Goal: Communication & Community: Answer question/provide support

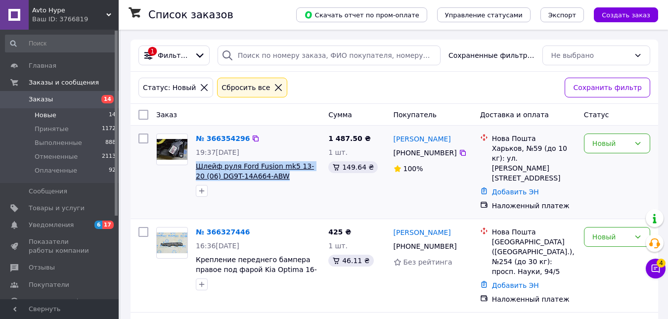
drag, startPoint x: 277, startPoint y: 177, endPoint x: 196, endPoint y: 165, distance: 82.4
click at [196, 165] on span "Шлейф руля Ford Fusion mk5 13-20 (06) DG9T-14A664-ABW" at bounding box center [258, 171] width 125 height 20
copy span "Шлейф руля Ford Fusion mk5 13-20 (06) DG9T-14A664-ABW"
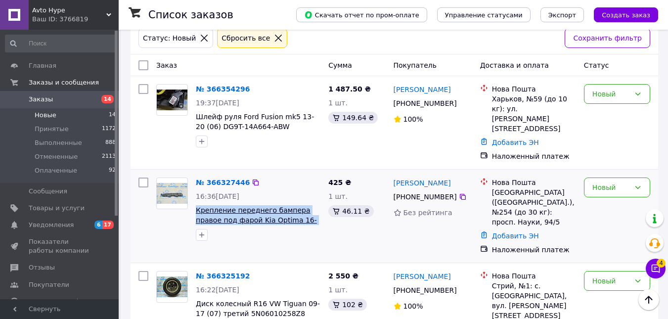
drag, startPoint x: 306, startPoint y: 205, endPoint x: 197, endPoint y: 199, distance: 109.4
click at [197, 205] on span "Крепление переднего бампера правое под фарой Kia Optima 16- 86552-D5000" at bounding box center [258, 215] width 125 height 20
copy span "Крепление переднего бампера правое под фарой Kia Optima 16- 86552-"
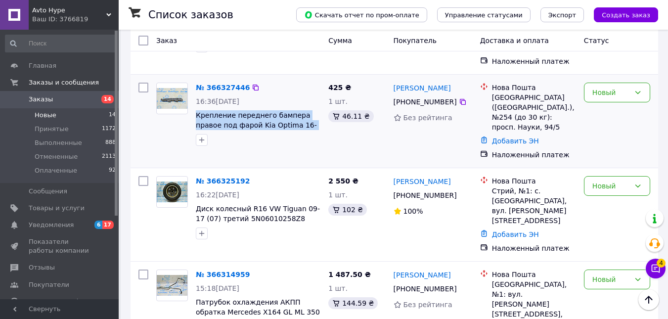
scroll to position [148, 0]
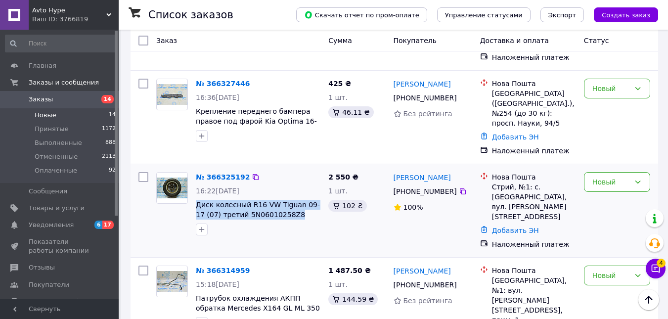
drag, startPoint x: 284, startPoint y: 192, endPoint x: 195, endPoint y: 182, distance: 89.0
click at [195, 182] on div "№ 366325192 16:22[DATE] Диск колесный R16 VW Tiguan 09-17 (07) третий 5N0601025…" at bounding box center [258, 203] width 132 height 71
copy span "Диск колесный R16 VW Tiguan 09-17 (07) третий 5N06010258Z8"
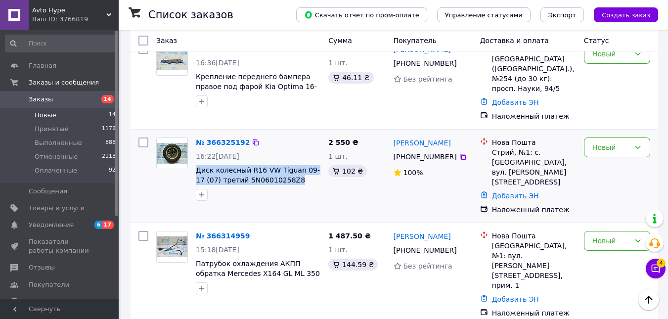
scroll to position [296, 0]
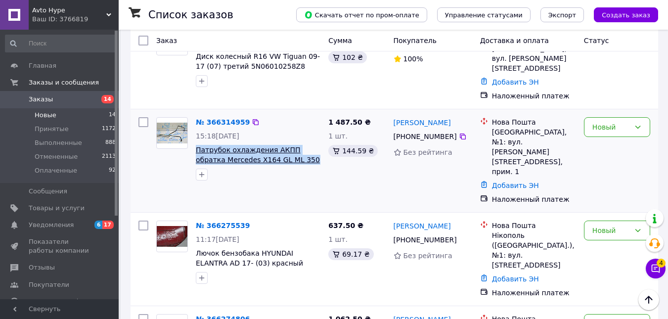
drag, startPoint x: 310, startPoint y: 125, endPoint x: 196, endPoint y: 114, distance: 114.6
click at [196, 145] on span "Патрубок охлаждения АКПП обратка Mercedes X164 GL ML 350 3.0d [PHONE_NUMBER]" at bounding box center [258, 155] width 125 height 20
copy span "Патрубок охлаждения АКПП обратка Mercedes X164 GL ML 350 3.0d 164-"
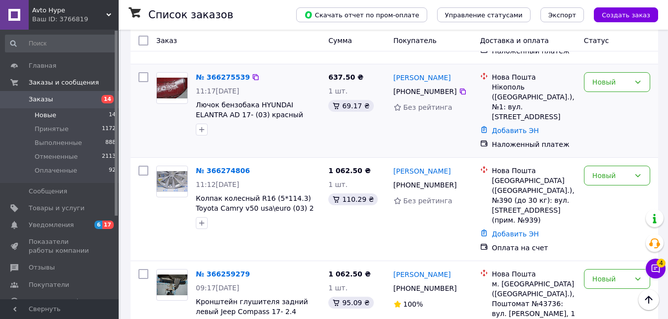
scroll to position [346, 0]
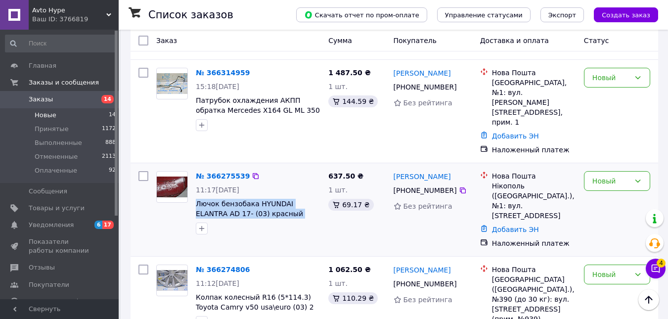
drag, startPoint x: 308, startPoint y: 161, endPoint x: 192, endPoint y: 146, distance: 117.1
click at [192, 167] on div "№ 366275539 11:17[DATE] Лючок бензобака HYUNDAI ELANTRA AD 17- (03) красный 695…" at bounding box center [258, 202] width 132 height 71
copy span "Лючок бензобака HYUNDAI ELANTRA AD 17- (03) красный 69510-F3000"
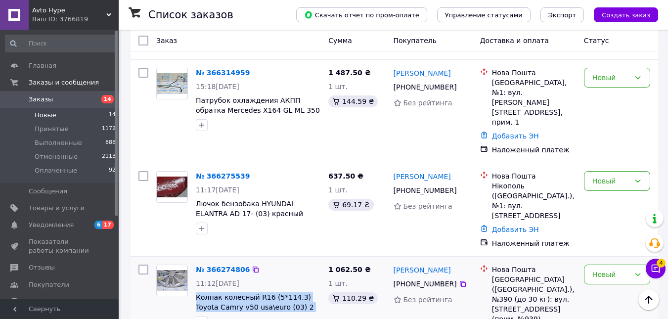
drag, startPoint x: 305, startPoint y: 243, endPoint x: 194, endPoint y: 231, distance: 111.8
click at [194, 260] on div "№ 366274806 11:12[DATE] Колпак колесный R16 (5*114.3) Toyota Camry v50 usa\euro…" at bounding box center [258, 295] width 132 height 71
copy span "Колпак колесный R16 (5*114.3) Toyota Camry v50 usa\euro (03) 2 царапины"
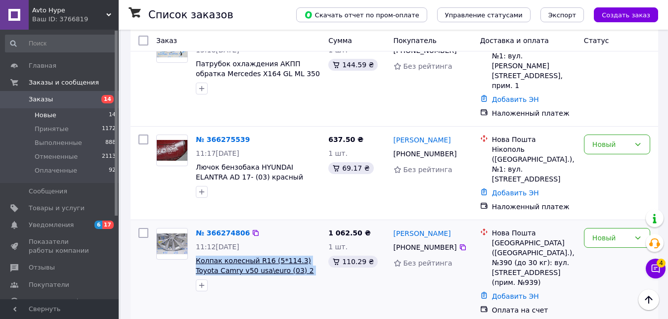
scroll to position [445, 0]
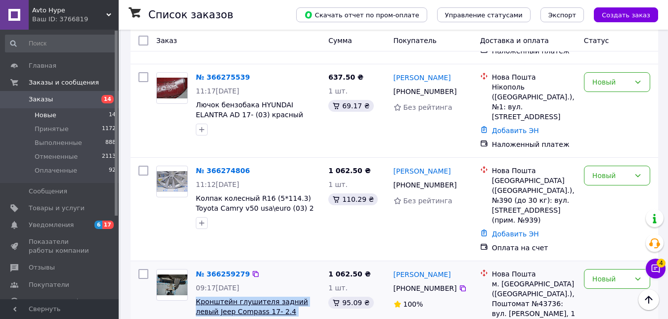
drag, startPoint x: 306, startPoint y: 236, endPoint x: 197, endPoint y: 224, distance: 109.4
click at [197, 296] on span "Кронштейн глушителя задний левый Jeep Compass 17- 2.4 68317997AB" at bounding box center [258, 306] width 125 height 20
copy span "Кронштейн глушителя задний левый Jeep Compass 17- 2.4 68317997AB"
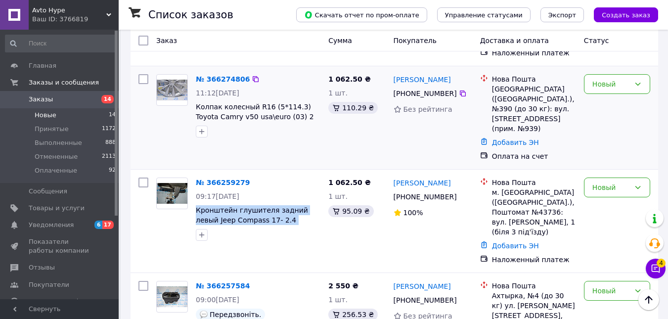
scroll to position [544, 0]
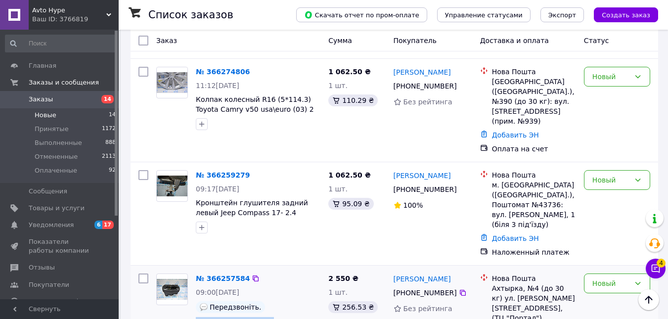
drag, startPoint x: 320, startPoint y: 246, endPoint x: 196, endPoint y: 238, distance: 124.3
copy span "Поддон багажника с инструментом VW Passat b7 [GEOGRAPHIC_DATA] пенопласт 561-01…"
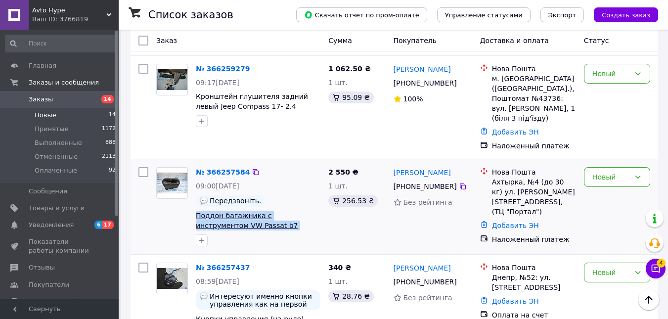
scroll to position [692, 0]
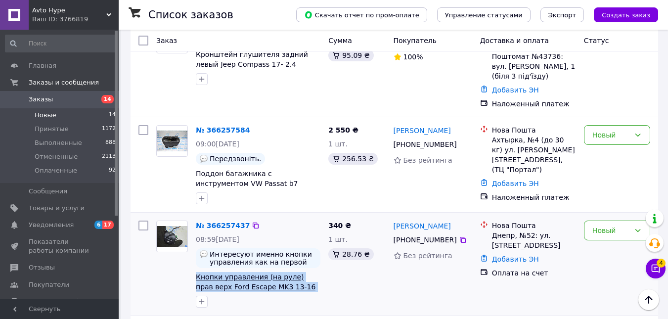
drag, startPoint x: 309, startPoint y: 202, endPoint x: 196, endPoint y: 193, distance: 113.0
click at [196, 272] on span "Кнопки управления (на руле) прав верх Ford Escape MK3 13-16 дорест CV6Z-9C888-B" at bounding box center [258, 282] width 125 height 20
copy span "Кнопки управления (на руле) прав верх Ford Escape MK3 13-16 дорест"
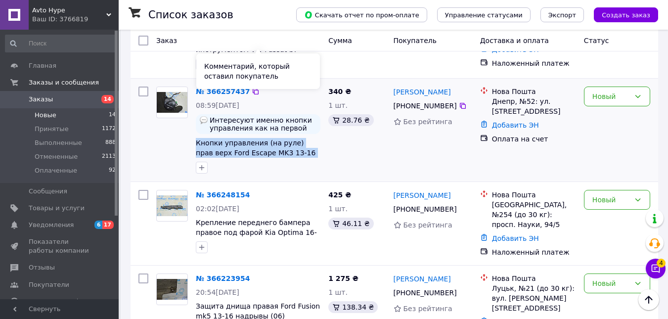
scroll to position [840, 0]
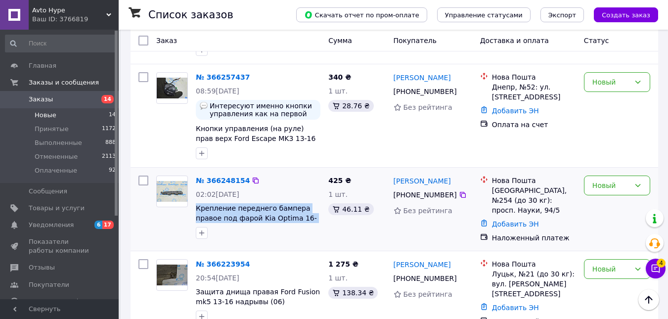
drag, startPoint x: 296, startPoint y: 133, endPoint x: 195, endPoint y: 122, distance: 101.9
click at [195, 171] on div "№ 366248154 02:02[DATE] Крепление переднего бампера правое под фарой Kia Optima…" at bounding box center [258, 206] width 132 height 71
copy span "Крепление переднего бампера правое под фарой Kia Optima 16- 86552-"
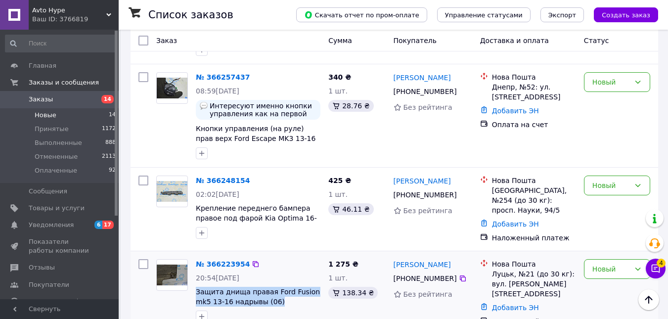
drag, startPoint x: 272, startPoint y: 213, endPoint x: 195, endPoint y: 198, distance: 78.6
click at [195, 255] on div "№ 366223954 20:54[DATE] Защита днища правая Ford Fusion mk5 13-16 надрывы (06)" at bounding box center [258, 290] width 132 height 71
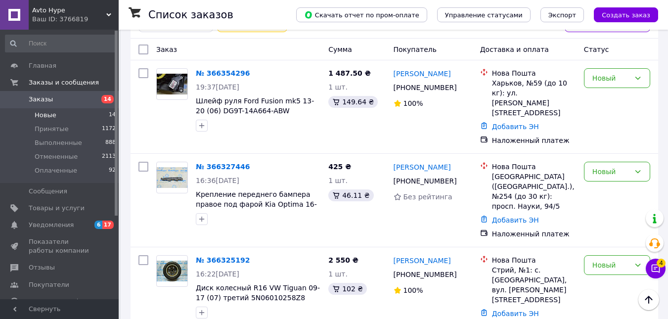
scroll to position [0, 0]
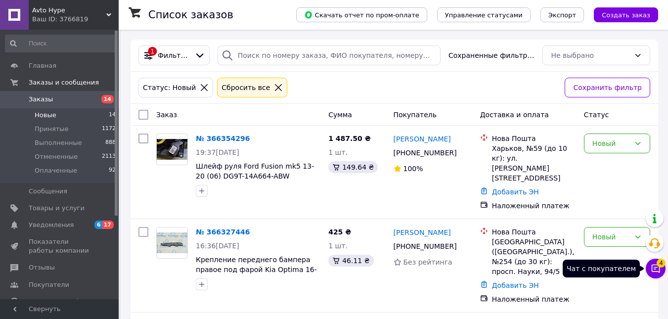
click at [653, 269] on icon at bounding box center [655, 268] width 10 height 10
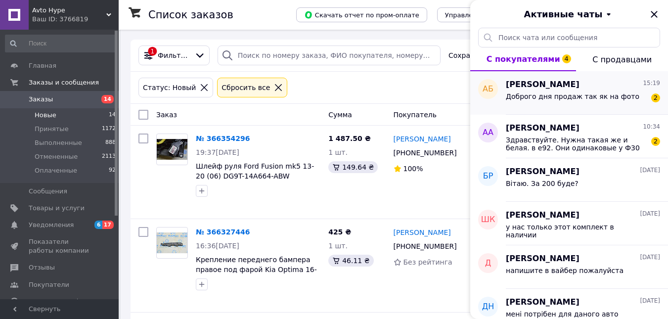
click at [568, 99] on span "Доброго дня продаж так як на фото" at bounding box center [572, 96] width 133 height 8
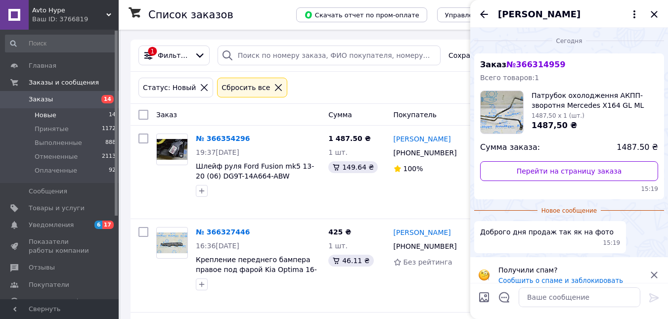
scroll to position [0, 0]
click at [653, 268] on icon at bounding box center [654, 274] width 12 height 12
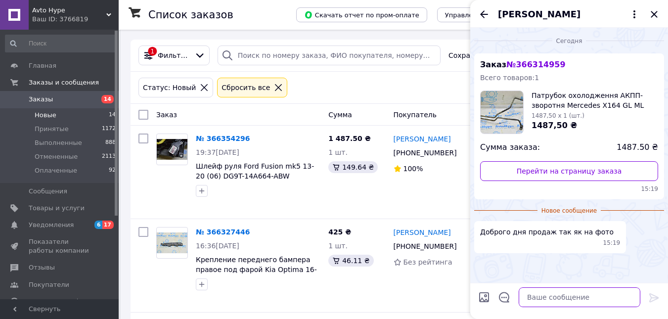
click at [583, 298] on textarea at bounding box center [579, 297] width 122 height 20
type textarea "здравствуйте!"
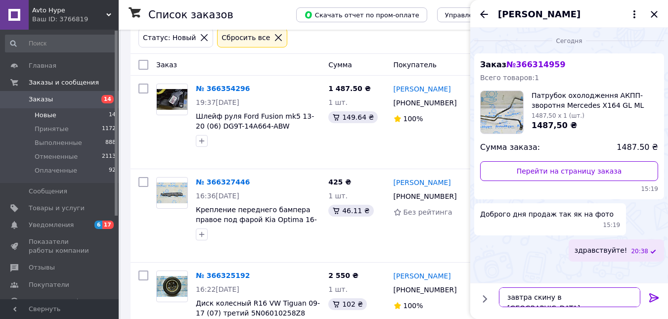
scroll to position [49, 0]
drag, startPoint x: 595, startPoint y: 300, endPoint x: 550, endPoint y: 299, distance: 45.0
click at [550, 299] on textarea "завтра скину в [GEOGRAPHIC_DATA]" at bounding box center [569, 297] width 141 height 20
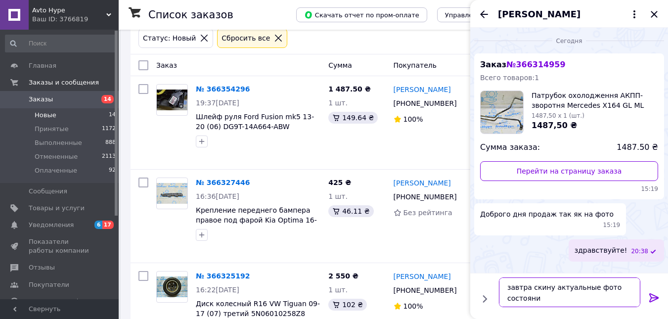
type textarea "завтра скину актуальные фото состояния"
